Goal: Navigation & Orientation: Find specific page/section

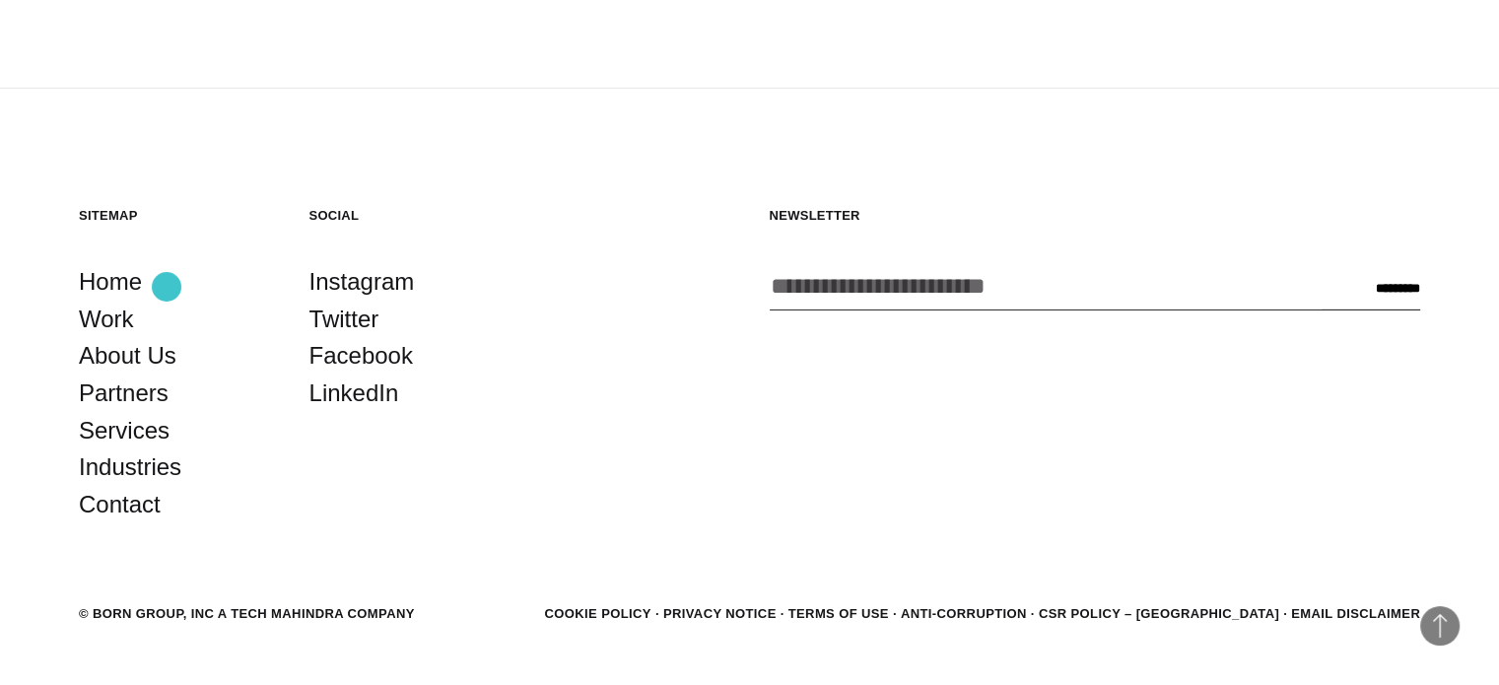
scroll to position [6272, 0]
drag, startPoint x: 1333, startPoint y: 383, endPoint x: 1115, endPoint y: 539, distance: 267.8
click at [1333, 383] on div "Newsletter Enter your email address * CAPTCHA Email This field is for validatio…" at bounding box center [1096, 365] width 652 height 316
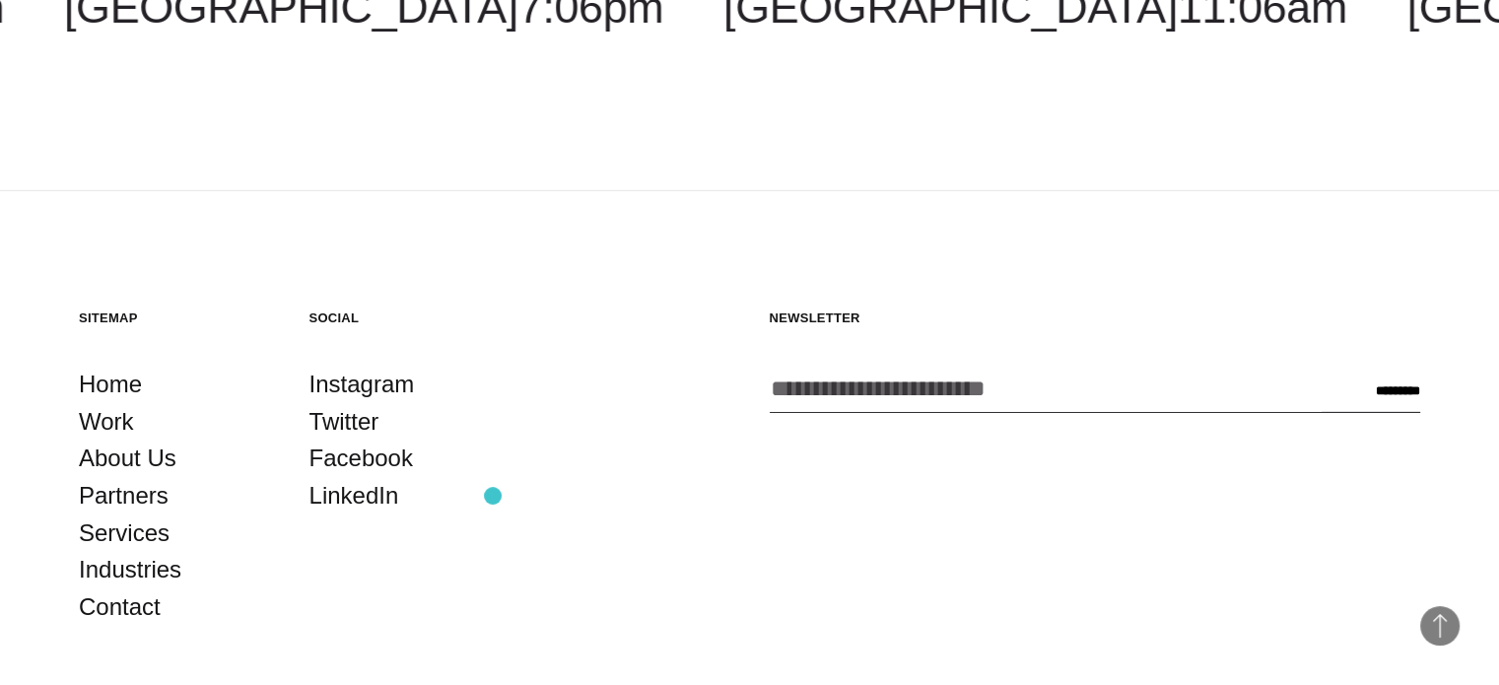
scroll to position [5976, 0]
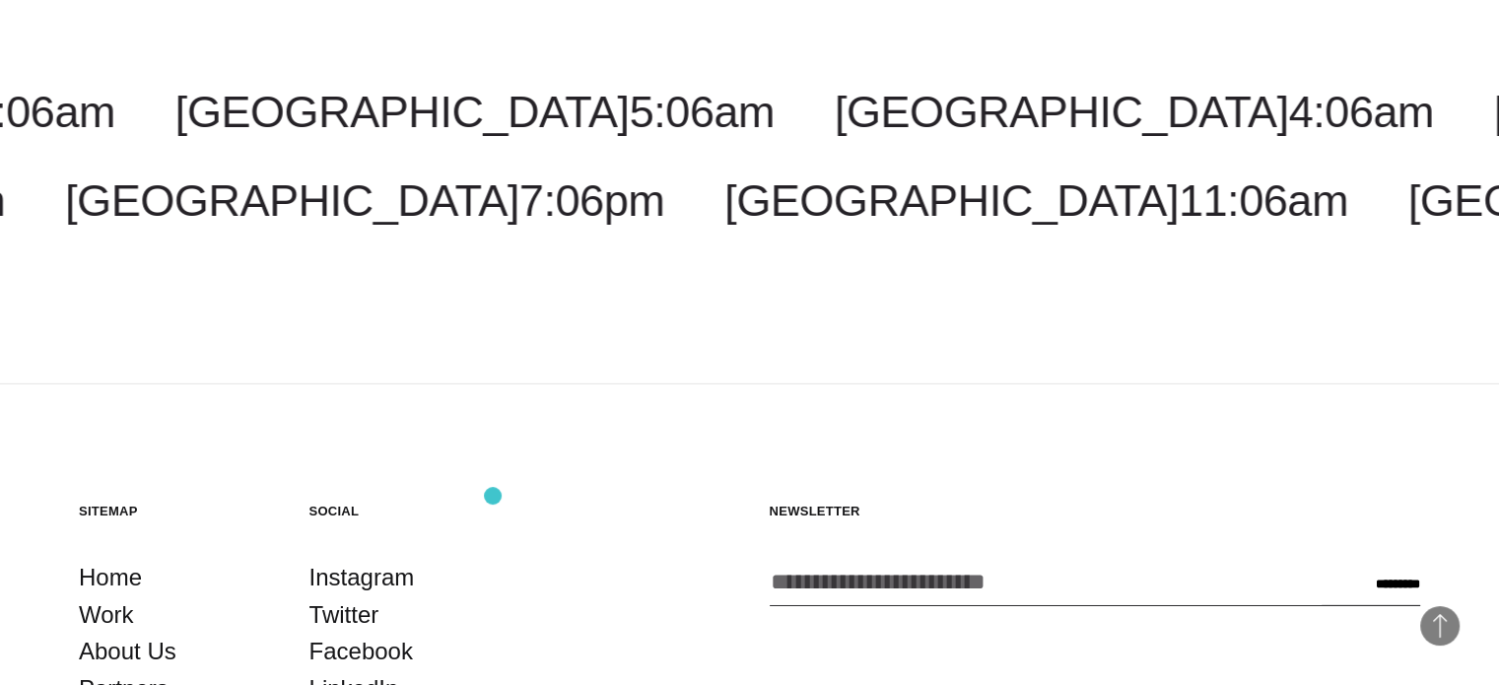
click at [493, 503] on div "Social Instagram Twitter Facebook LinkedIn" at bounding box center [405, 661] width 191 height 316
click at [631, 503] on section "Sitemap Home Work About Us Partners Services Industries Contact Social Instagra…" at bounding box center [750, 661] width 1342 height 316
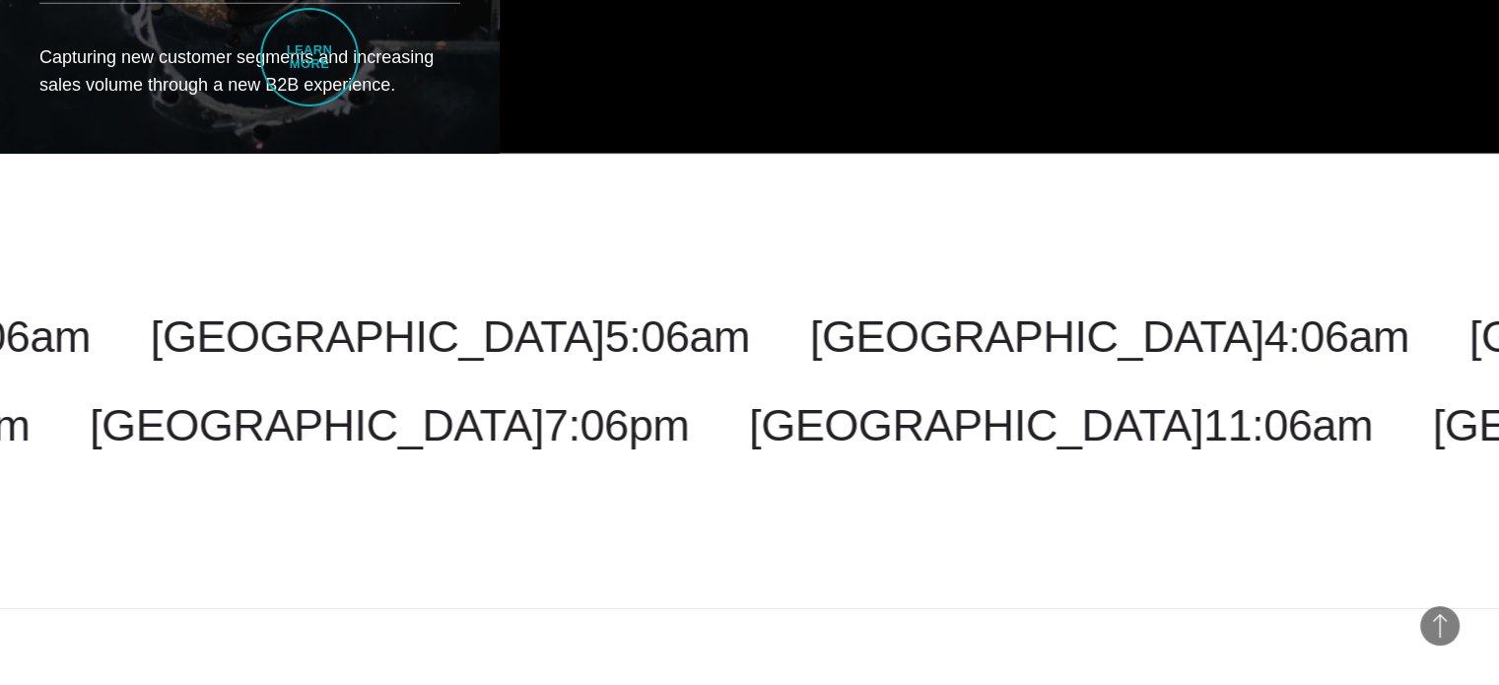
scroll to position [5680, 0]
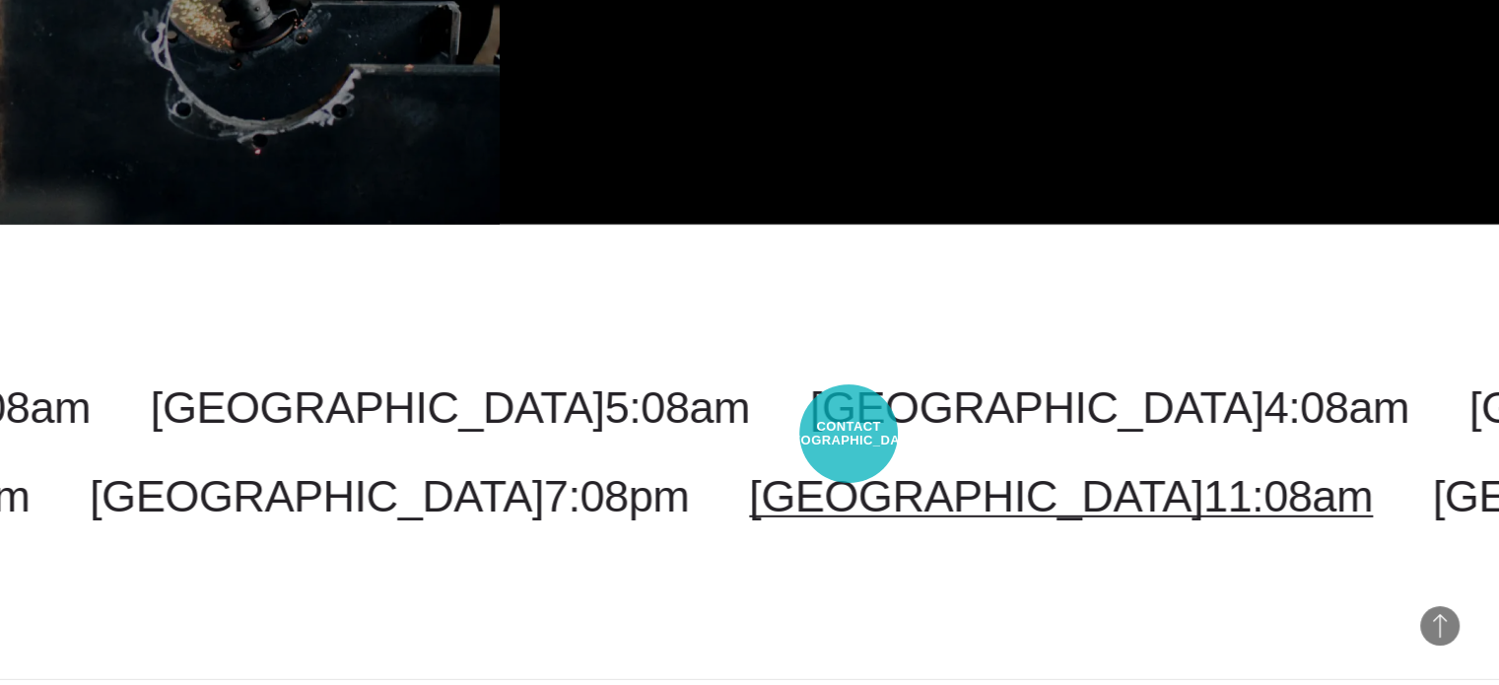
click at [849, 471] on link "London 11:08am" at bounding box center [1061, 496] width 624 height 50
select select "******"
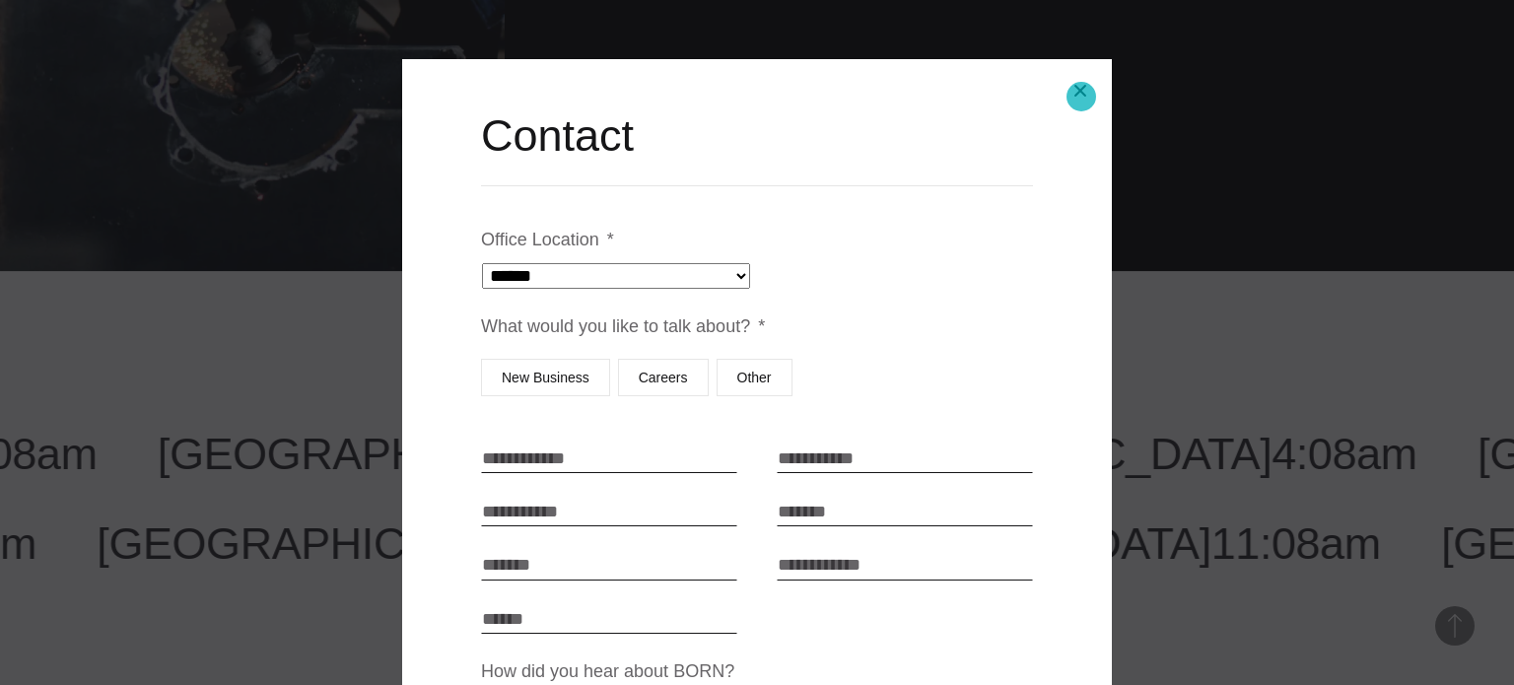
drag, startPoint x: 1081, startPoint y: 97, endPoint x: 860, endPoint y: 207, distance: 247.8
click at [1081, 97] on button "Close modal" at bounding box center [1080, 90] width 47 height 47
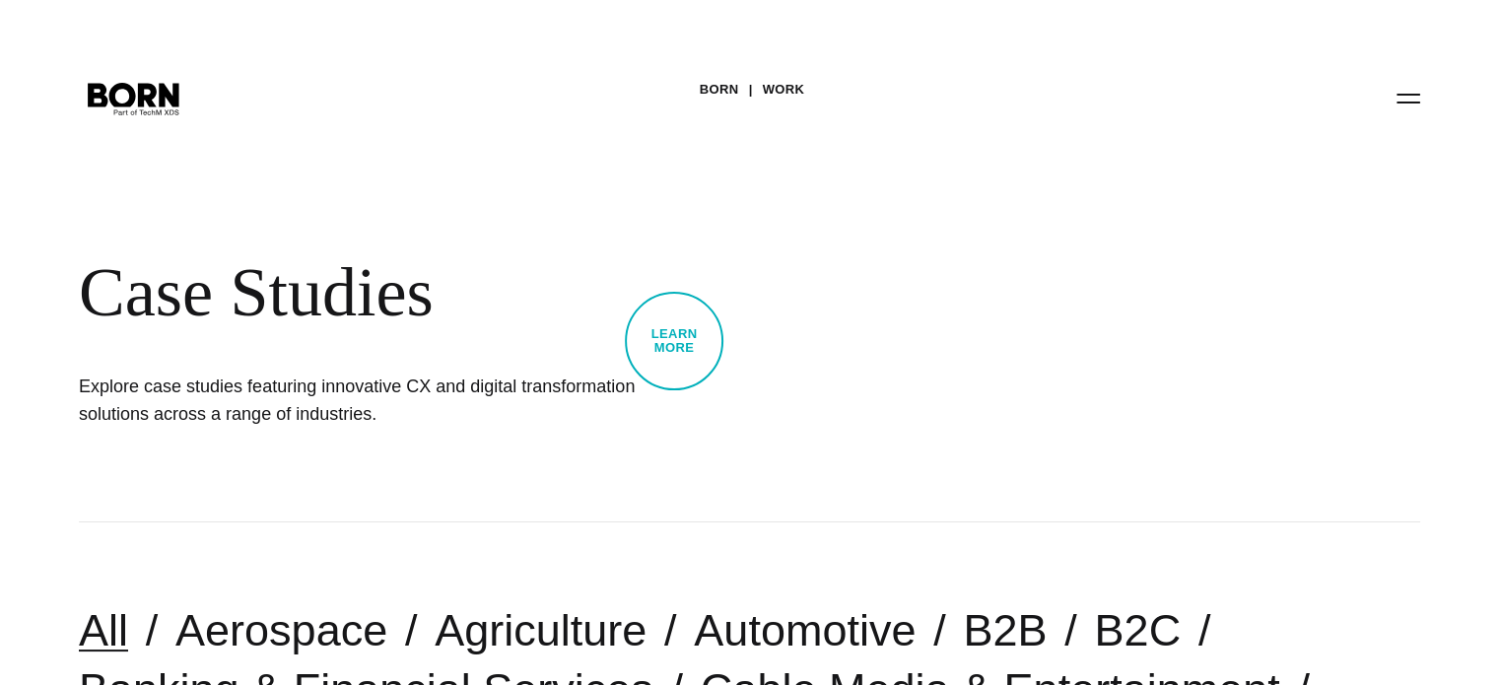
scroll to position [0, 0]
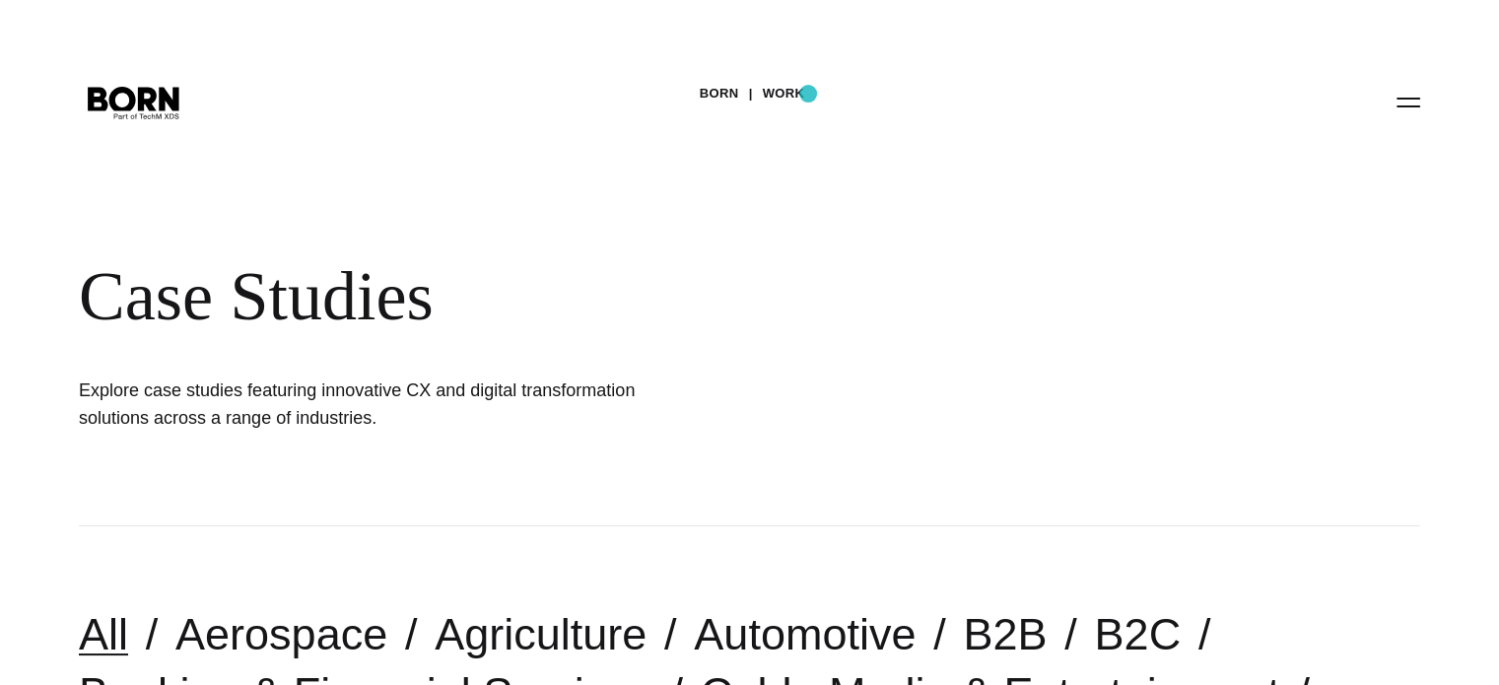
click at [808, 94] on div "BORN Work Case Studies Explore case studies featuring innovative CX and digital…" at bounding box center [749, 263] width 1499 height 526
click at [797, 90] on link "Work" at bounding box center [784, 94] width 42 height 30
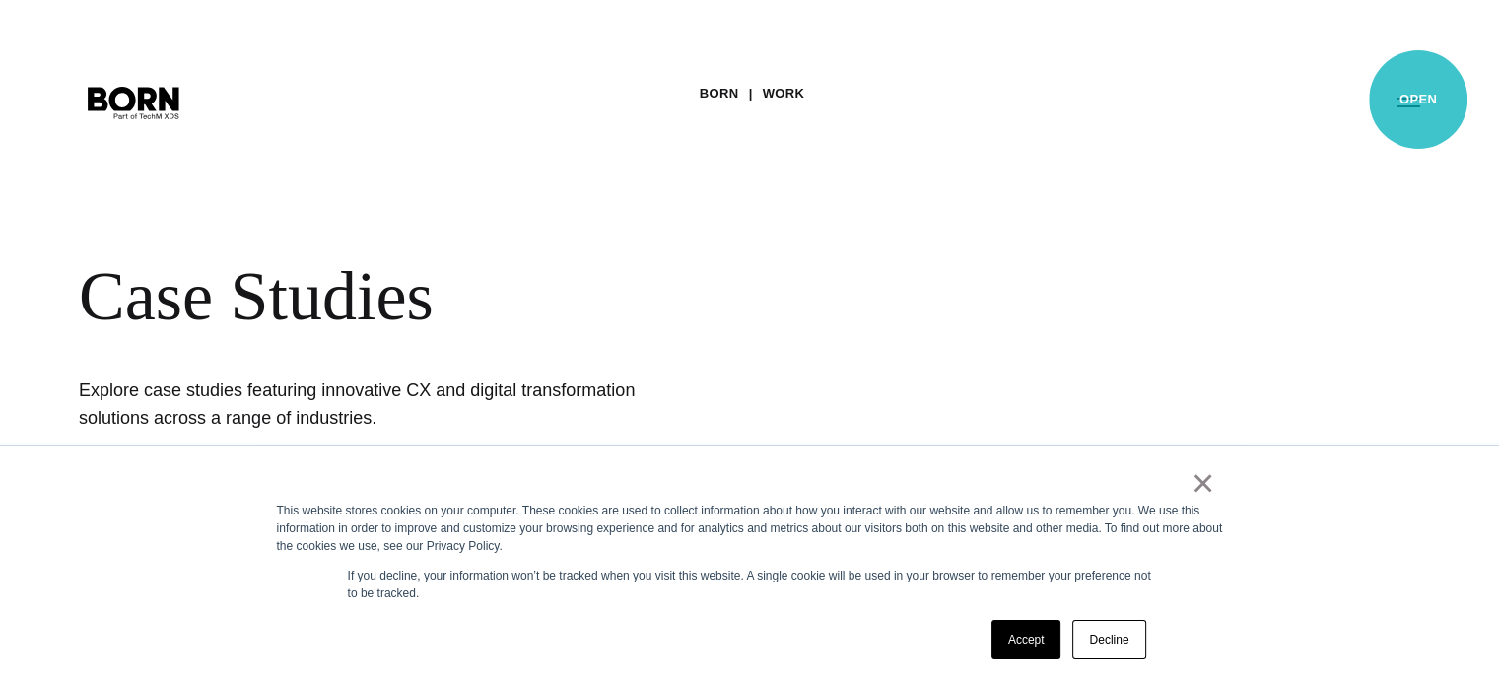
click at [1419, 100] on button "Primary Menu" at bounding box center [1408, 101] width 47 height 41
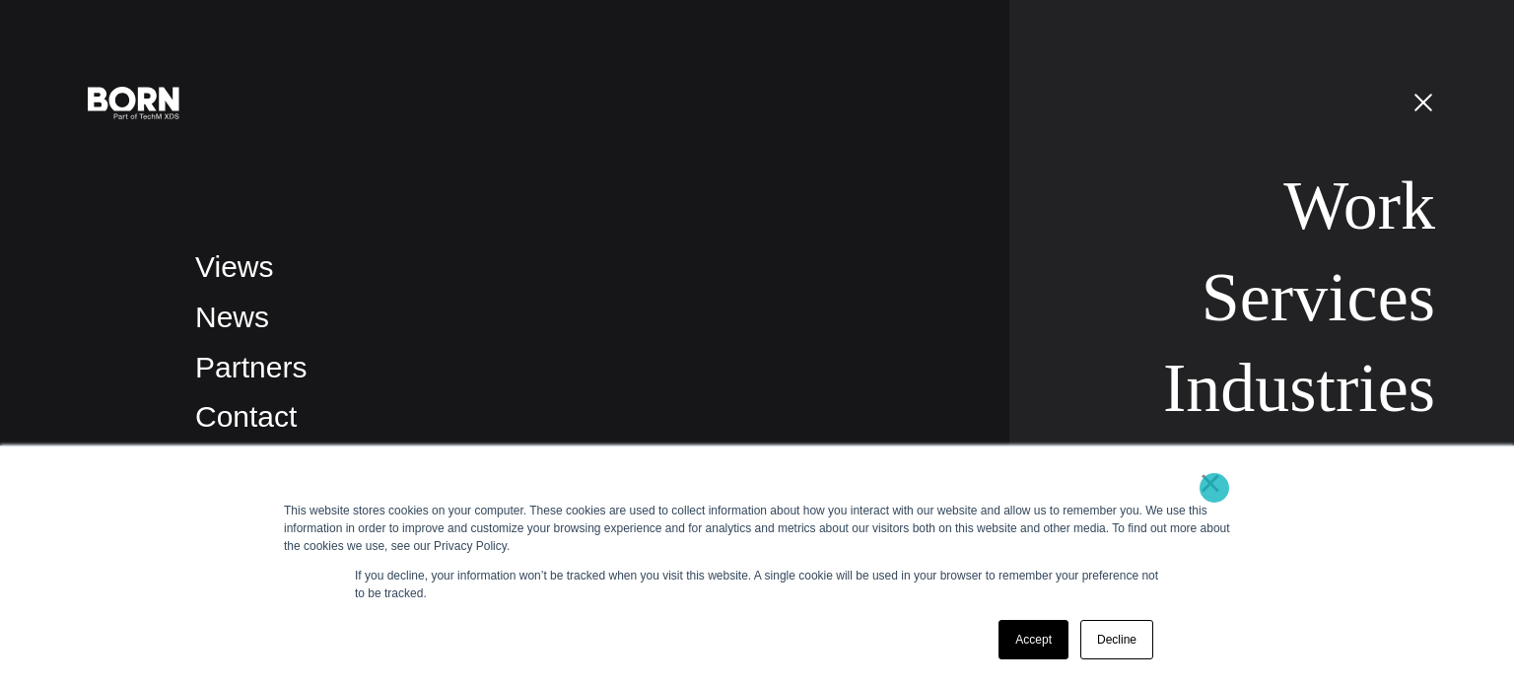
click at [1212, 484] on link "×" at bounding box center [1211, 483] width 24 height 18
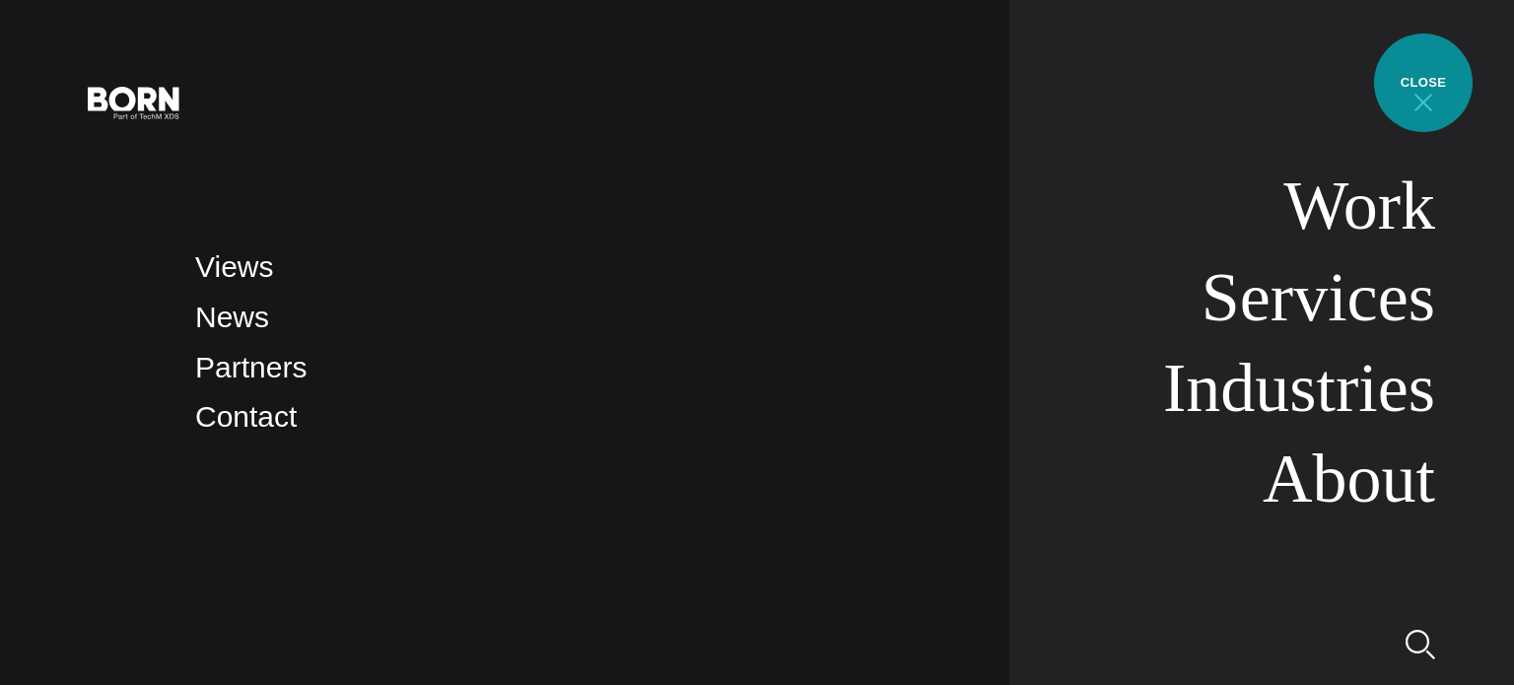
click at [1424, 83] on button "Primary Menu" at bounding box center [1423, 101] width 47 height 41
